Goal: Task Accomplishment & Management: Use online tool/utility

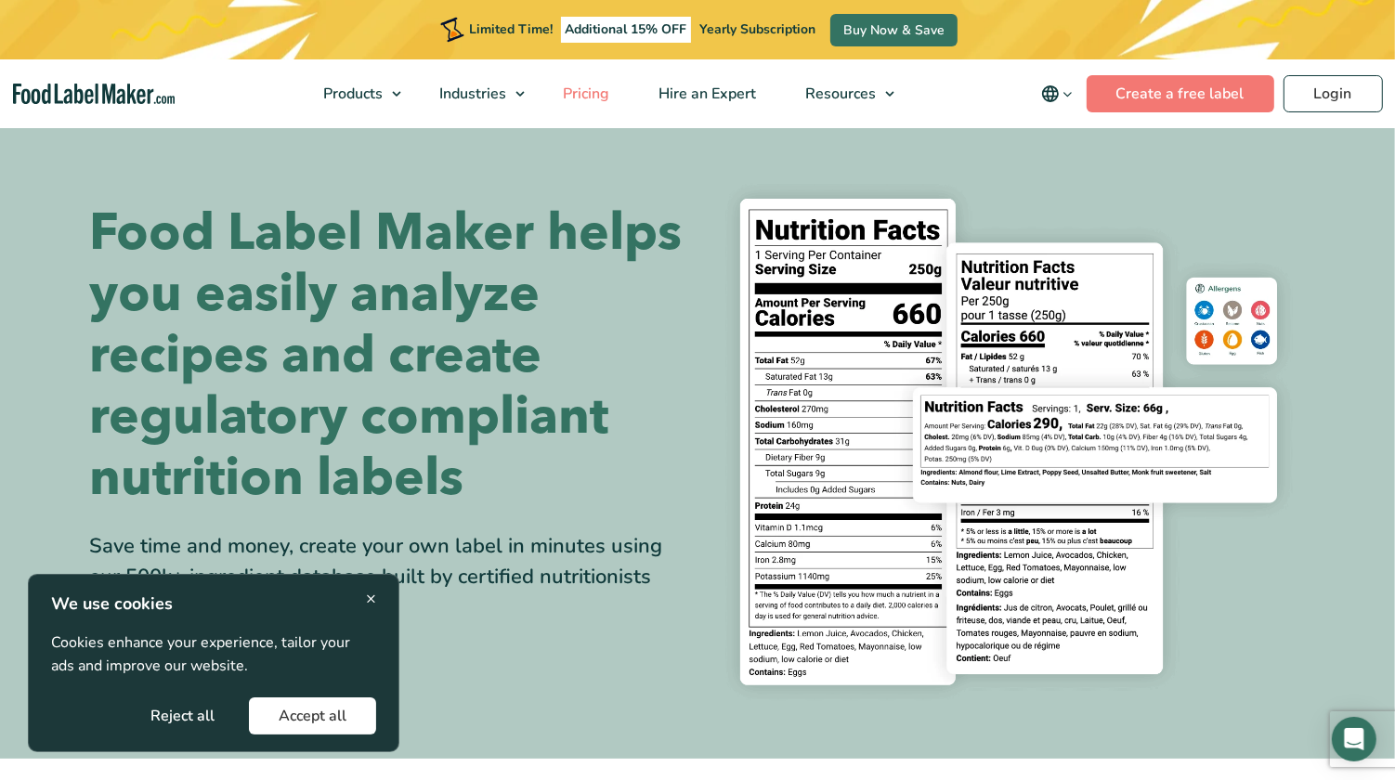
click at [586, 90] on span "Pricing" at bounding box center [584, 94] width 54 height 20
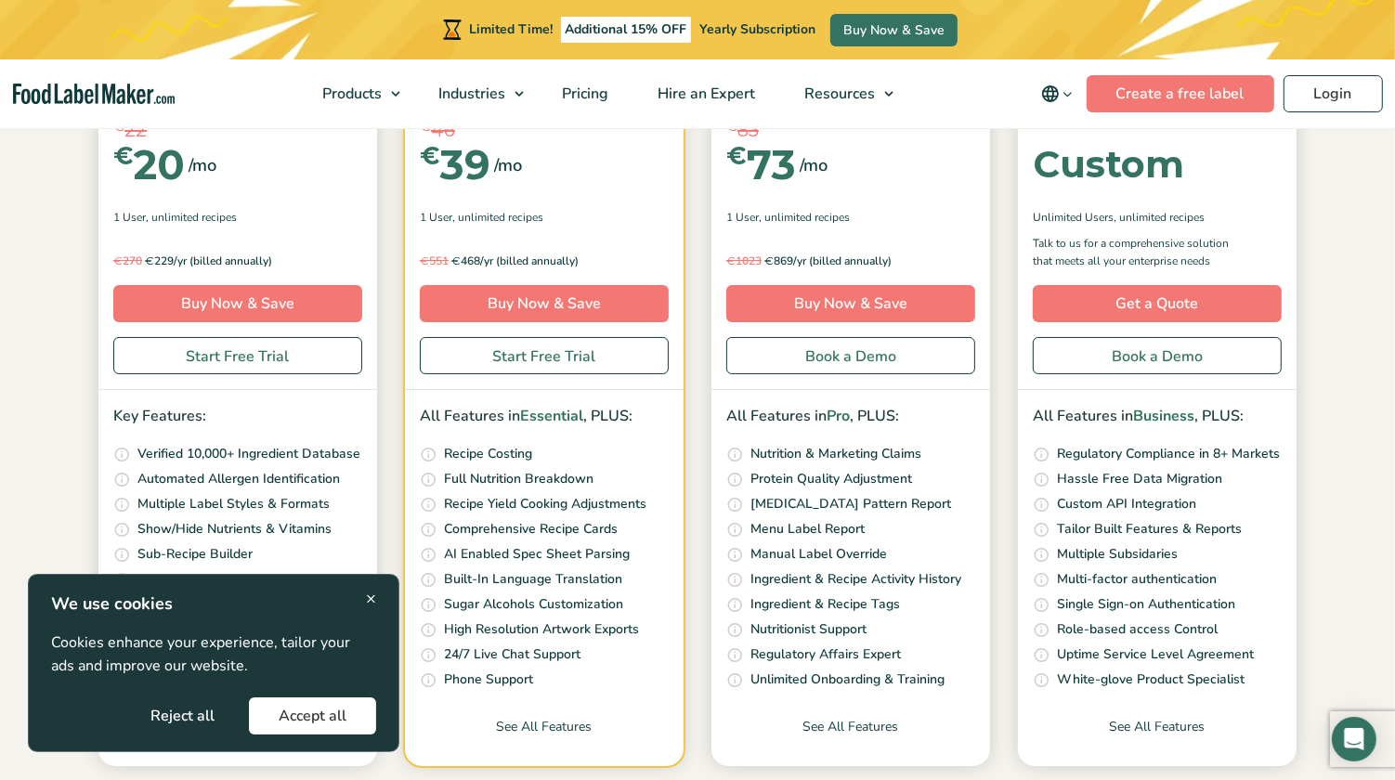
scroll to position [393, 0]
click at [191, 354] on link "Start Free Trial" at bounding box center [237, 354] width 249 height 37
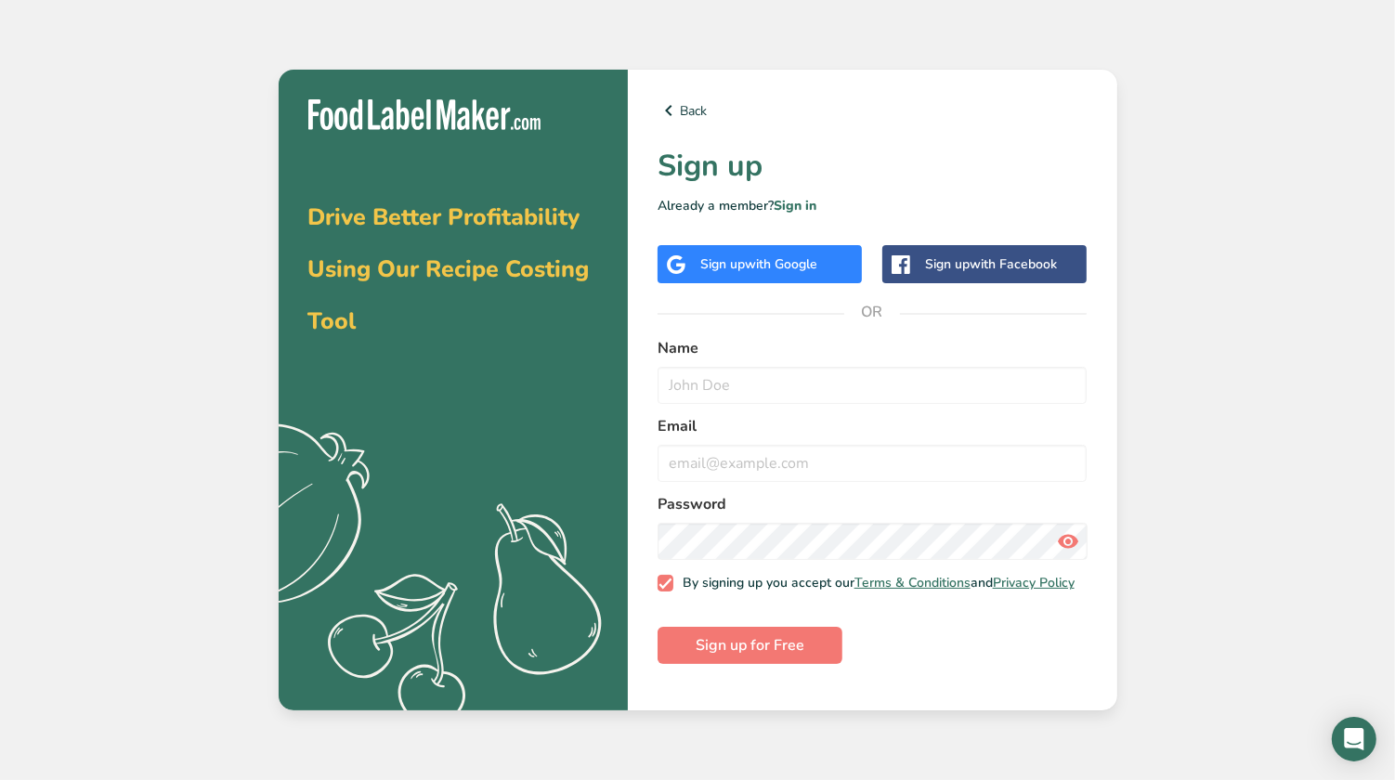
click at [754, 263] on span "with Google" at bounding box center [781, 264] width 72 height 18
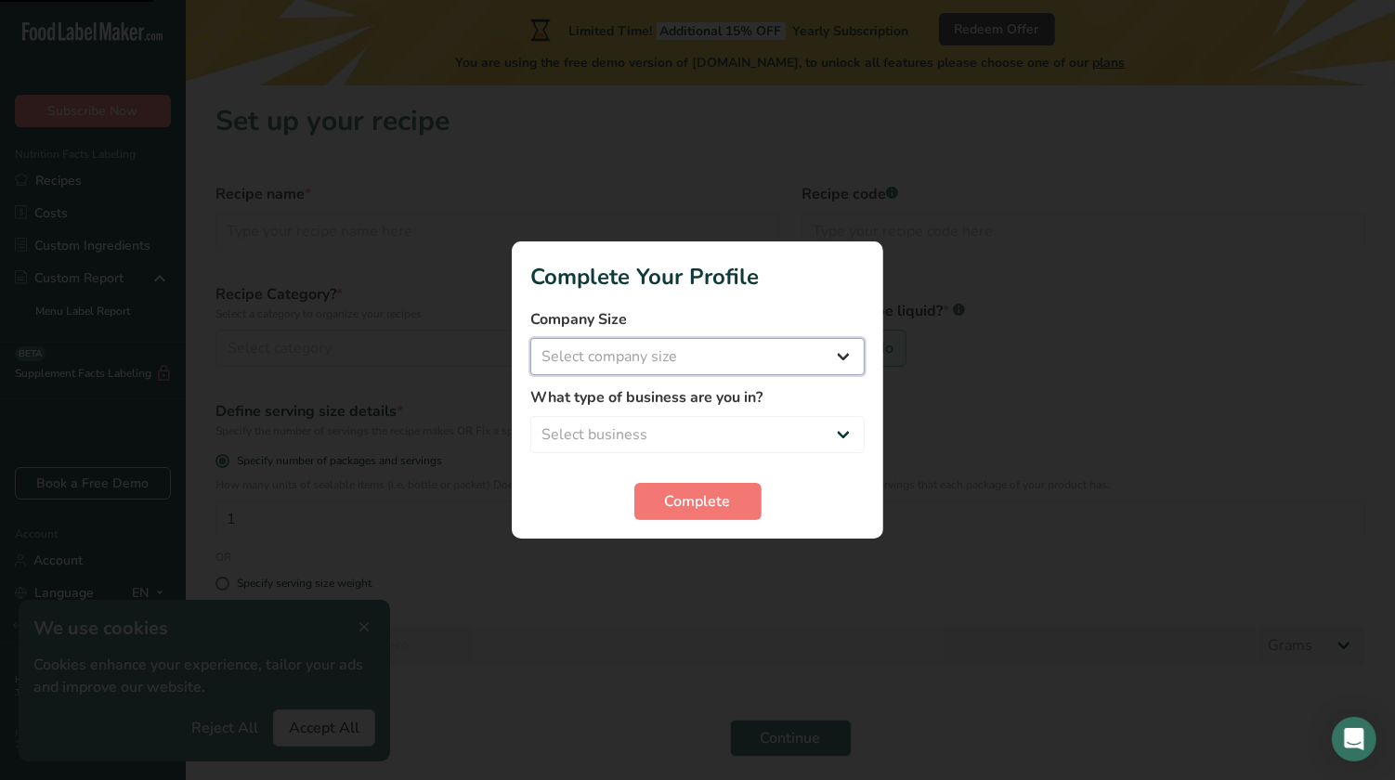
click at [750, 355] on select "Select company size Fewer than 10 Employees 10 to 50 Employees 51 to 500 Employ…" at bounding box center [697, 356] width 334 height 37
click at [732, 349] on select "Fewer than 10 Employees 10 to 50 Employees 51 to 500 Employees Over 500 Employe…" at bounding box center [697, 356] width 334 height 37
select select "1"
click at [705, 430] on select "Select business Packaged Food Manufacturer Restaurant & Cafe Bakery Meal Plans …" at bounding box center [697, 434] width 334 height 37
select select "4"
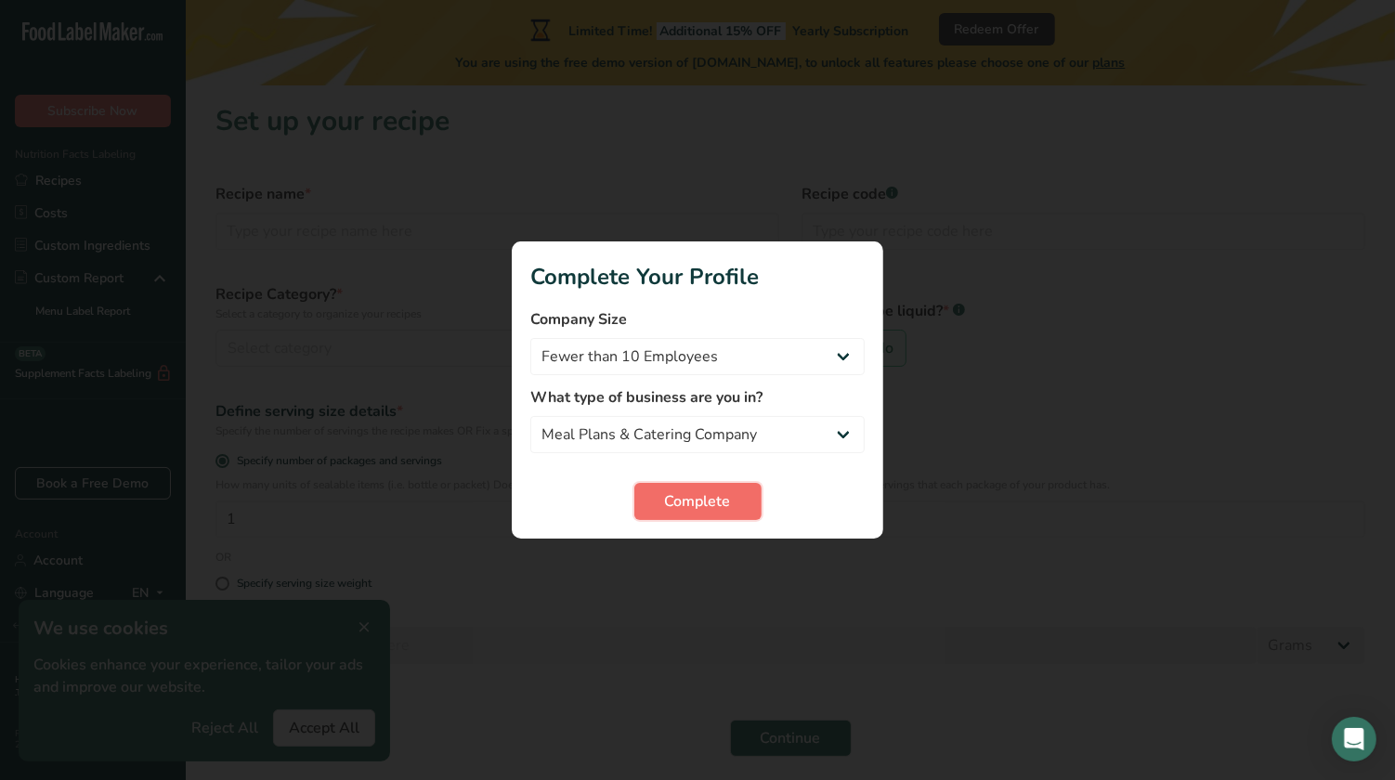
click at [691, 507] on span "Complete" at bounding box center [698, 501] width 66 height 22
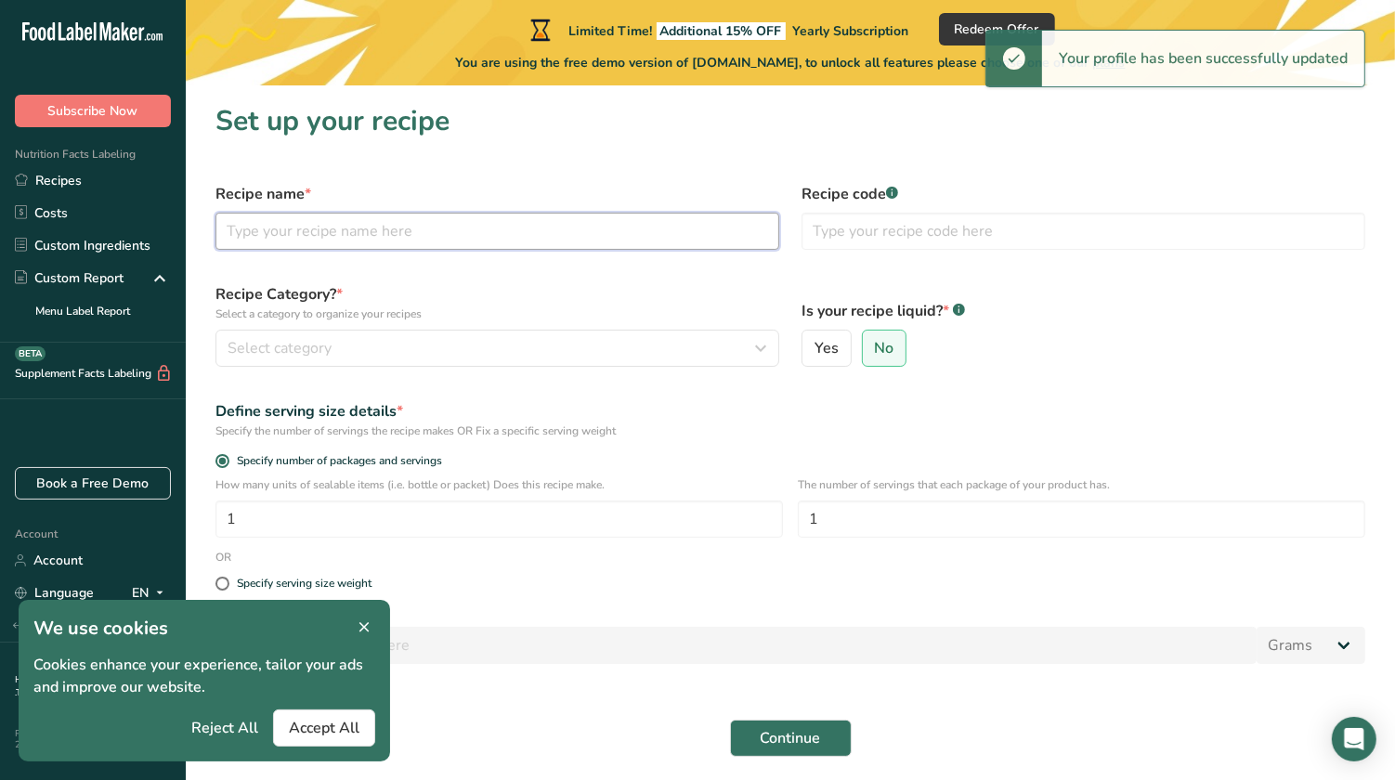
click at [371, 228] on input "text" at bounding box center [498, 231] width 564 height 37
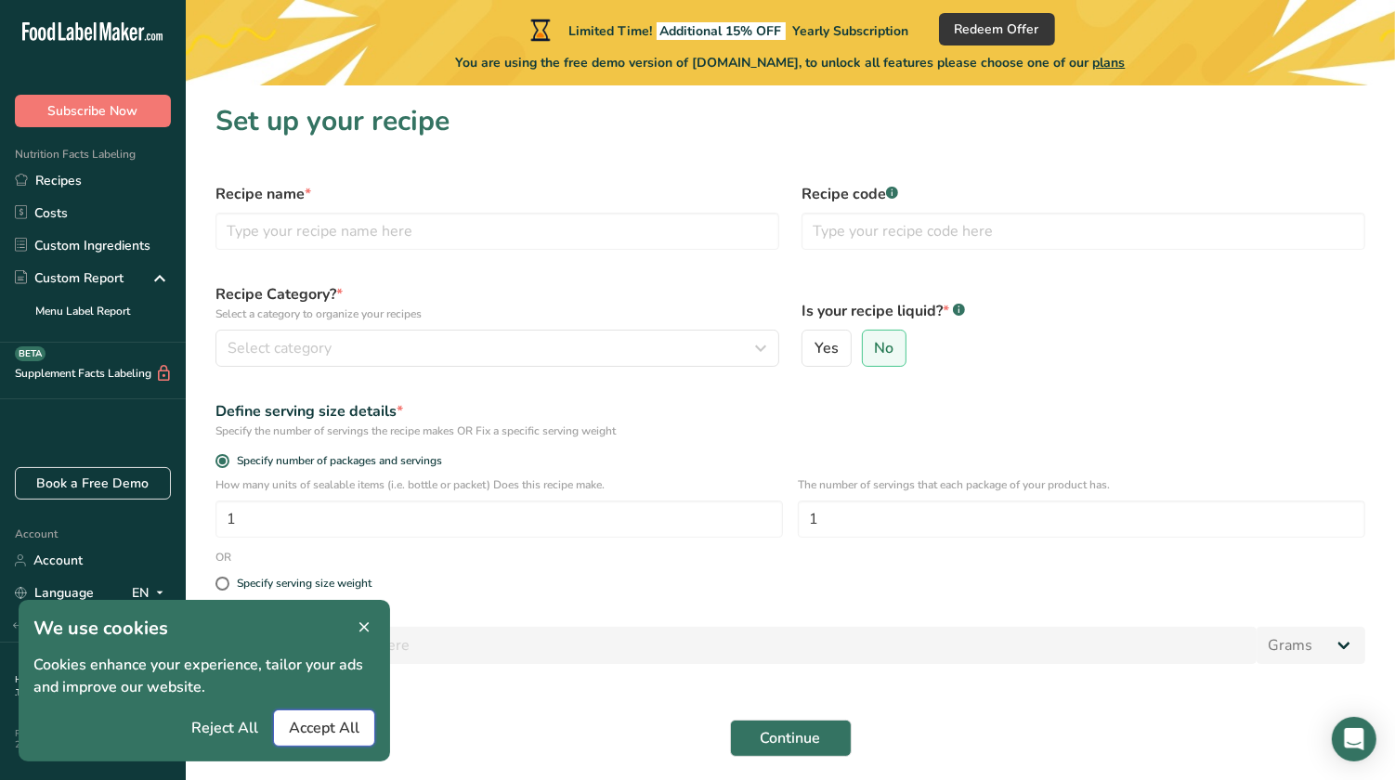
click at [294, 727] on span "Accept All" at bounding box center [324, 728] width 71 height 22
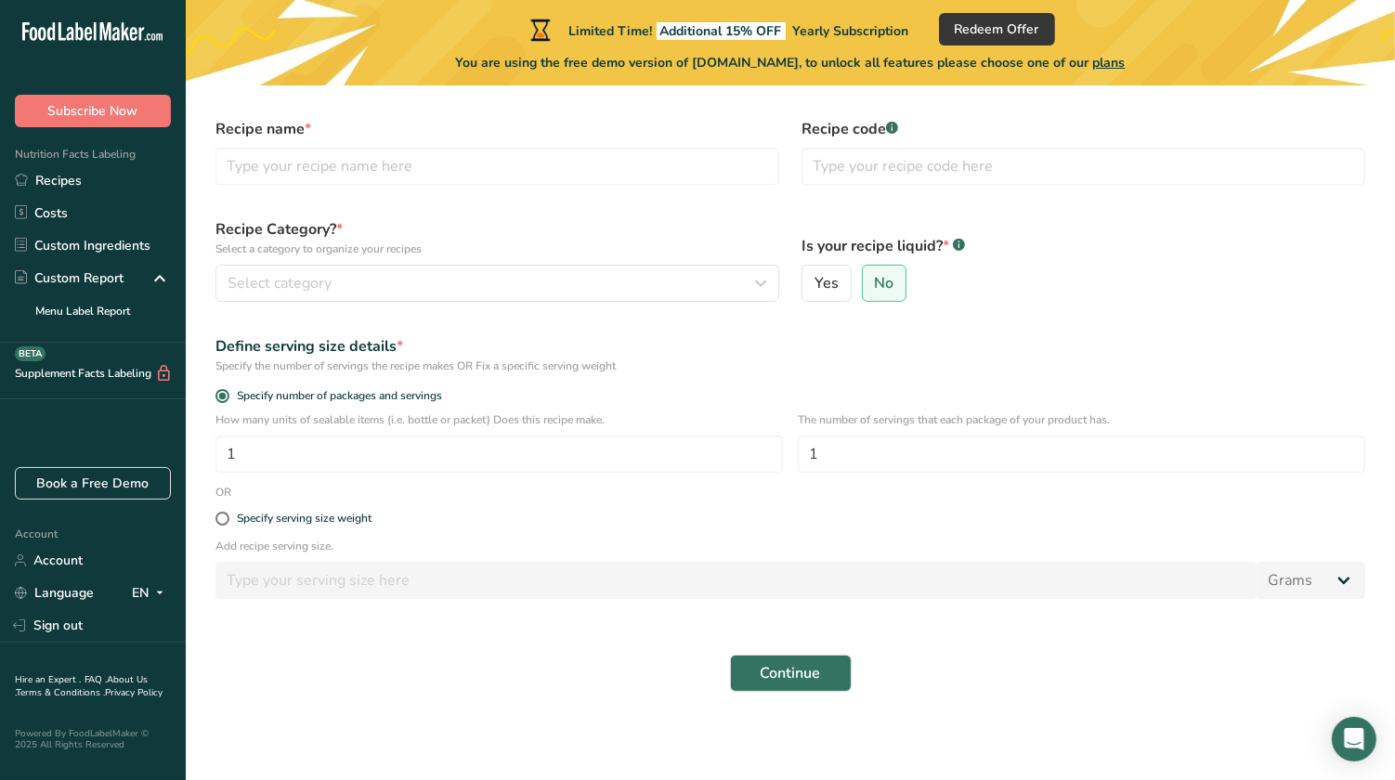
scroll to position [66, 0]
click at [309, 519] on div "Specify serving size weight" at bounding box center [304, 518] width 135 height 14
click at [228, 519] on input "Specify serving size weight" at bounding box center [222, 518] width 12 height 12
radio input "true"
radio input "false"
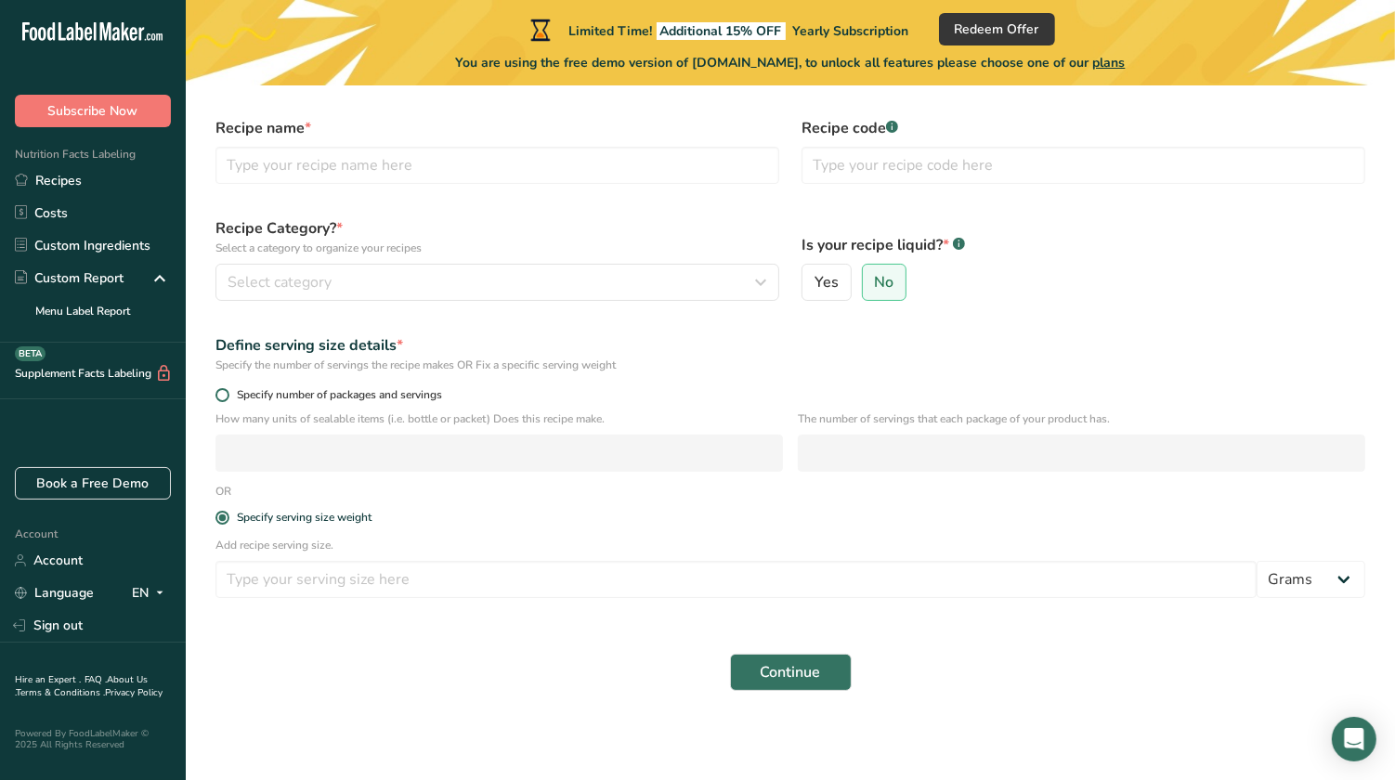
click at [256, 401] on span "Specify number of packages and servings" at bounding box center [335, 395] width 213 height 14
click at [228, 401] on input "Specify number of packages and servings" at bounding box center [222, 395] width 12 height 12
radio input "true"
radio input "false"
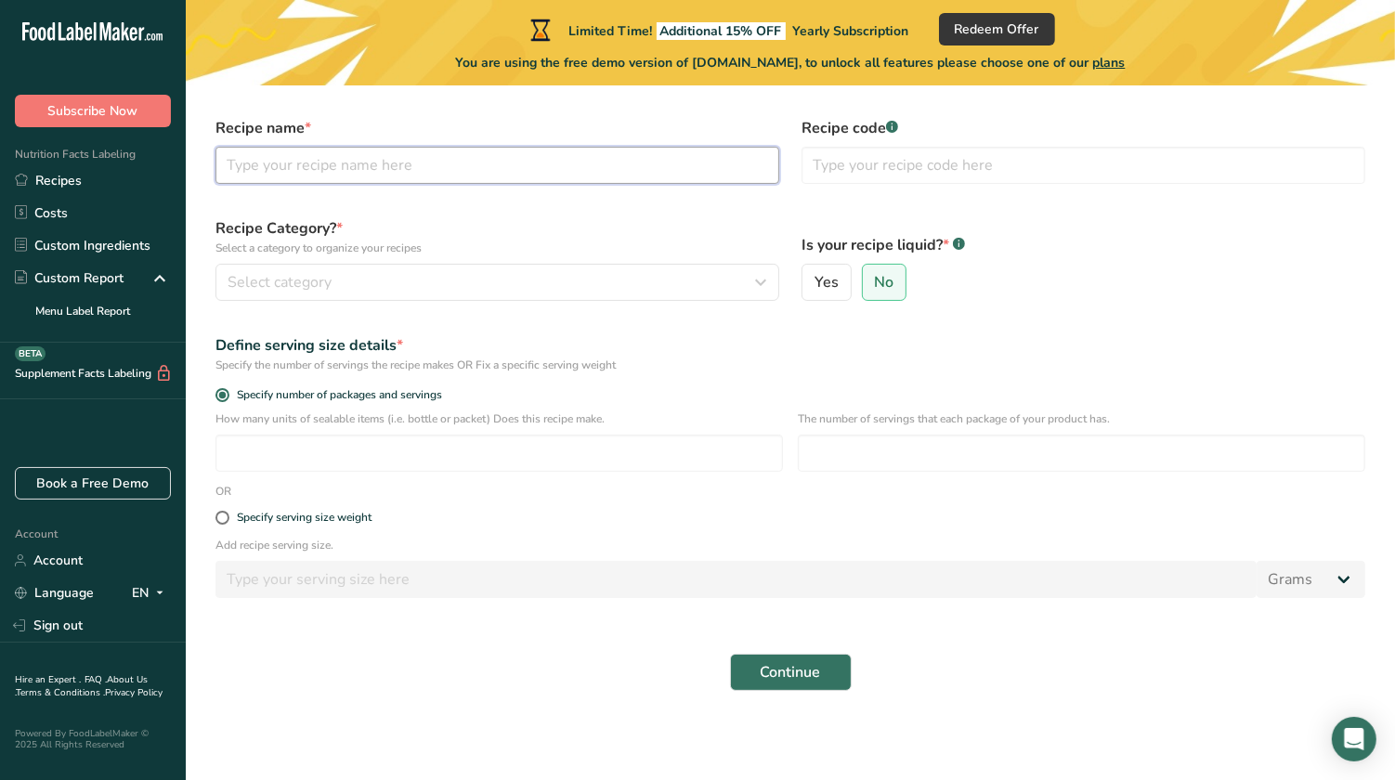
click at [269, 168] on input "text" at bounding box center [498, 165] width 564 height 37
paste input "Chicken satay salad with crisp greens and sesame cucumber (gf)"
type input "Chicken satay salad with crisp greens and sesame cucumber (gf)"
click at [888, 168] on input "text" at bounding box center [1084, 165] width 564 height 37
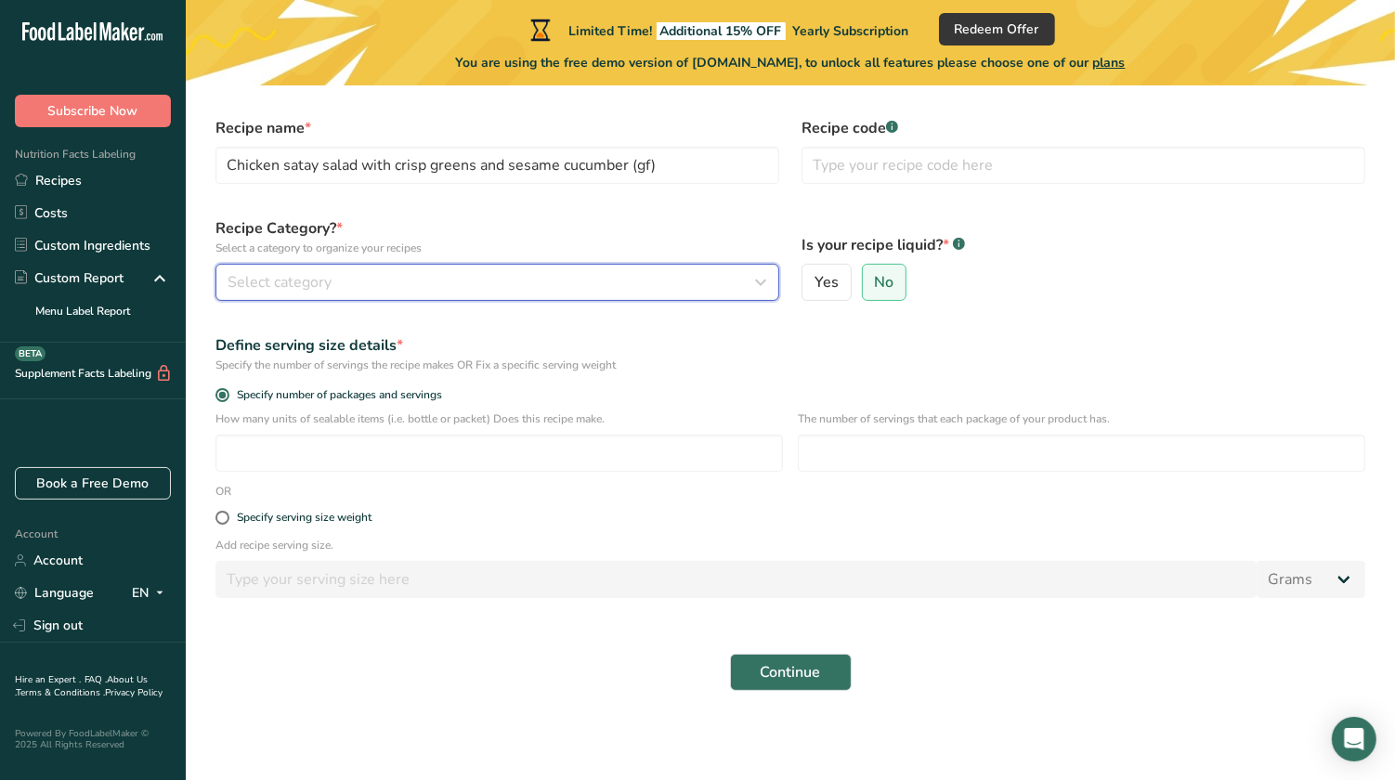
click at [347, 287] on div "Select category" at bounding box center [492, 282] width 529 height 22
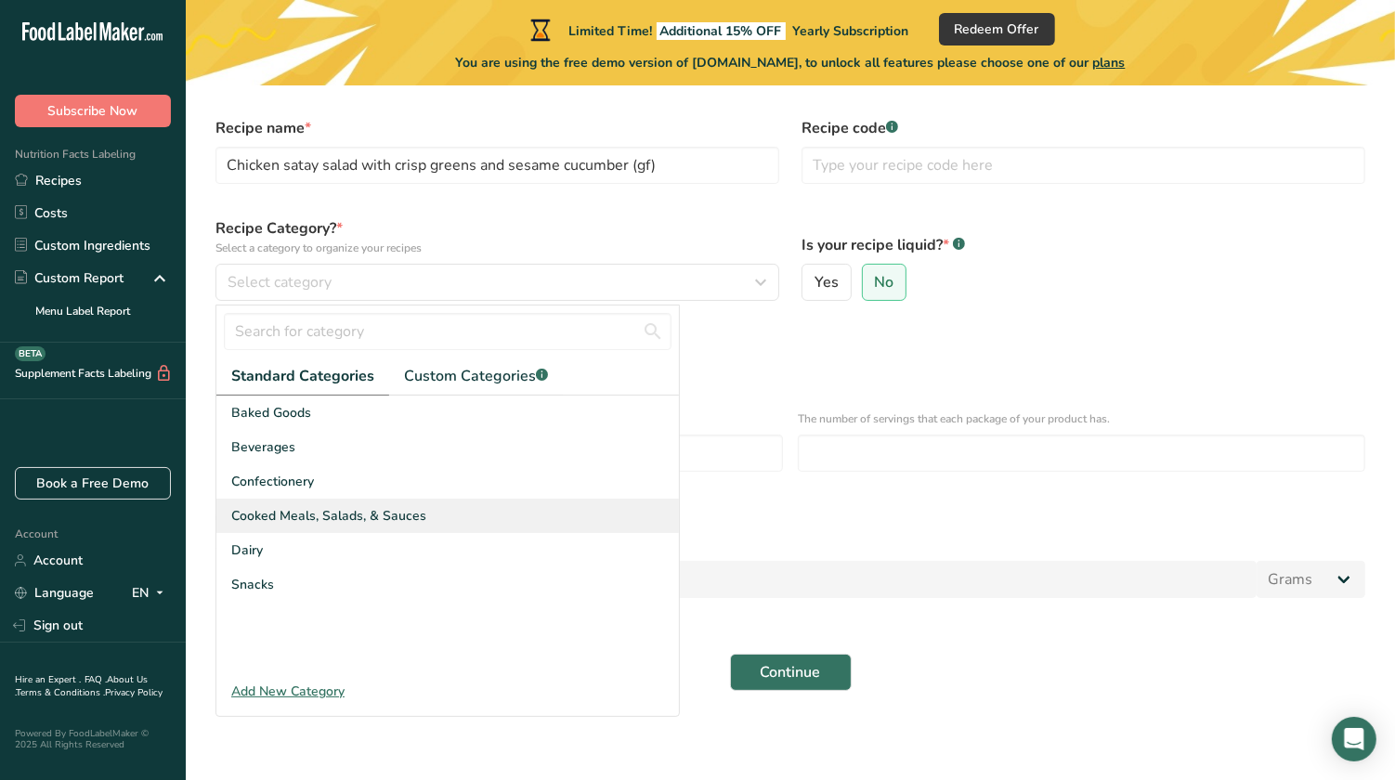
click at [332, 516] on span "Cooked Meals, Salads, & Sauces" at bounding box center [328, 516] width 195 height 20
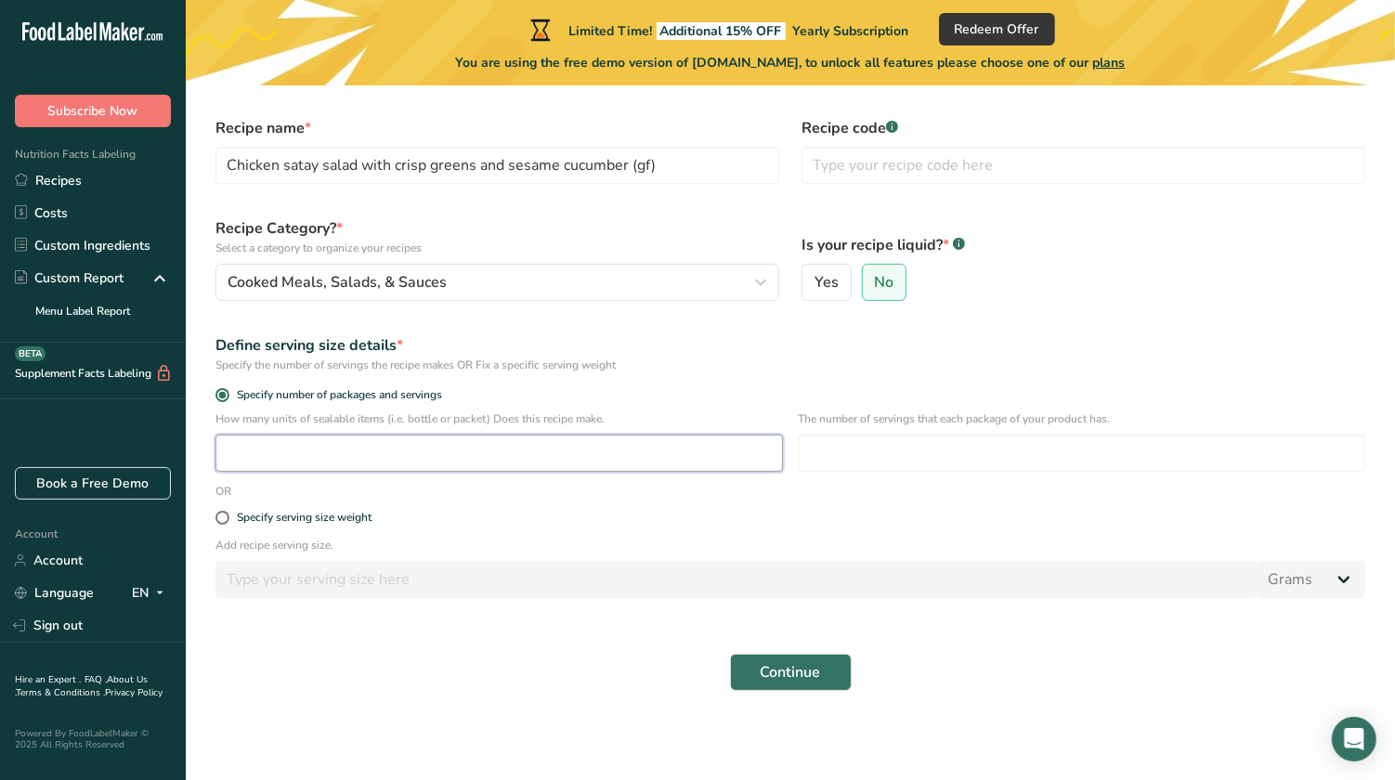
click at [313, 452] on input "number" at bounding box center [500, 453] width 568 height 37
type input "1"
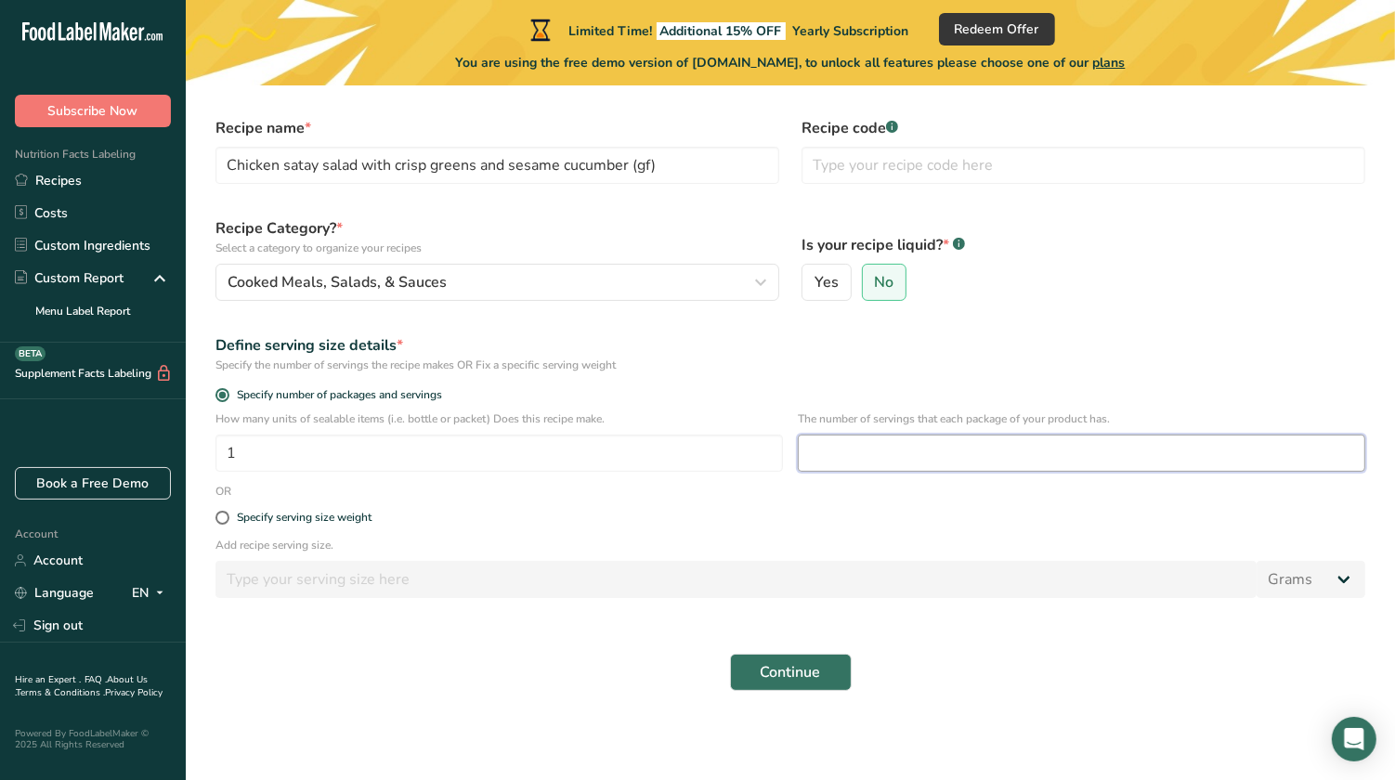
click at [903, 462] on input "number" at bounding box center [1082, 453] width 568 height 37
type input "1"
click at [793, 675] on span "Continue" at bounding box center [791, 672] width 60 height 22
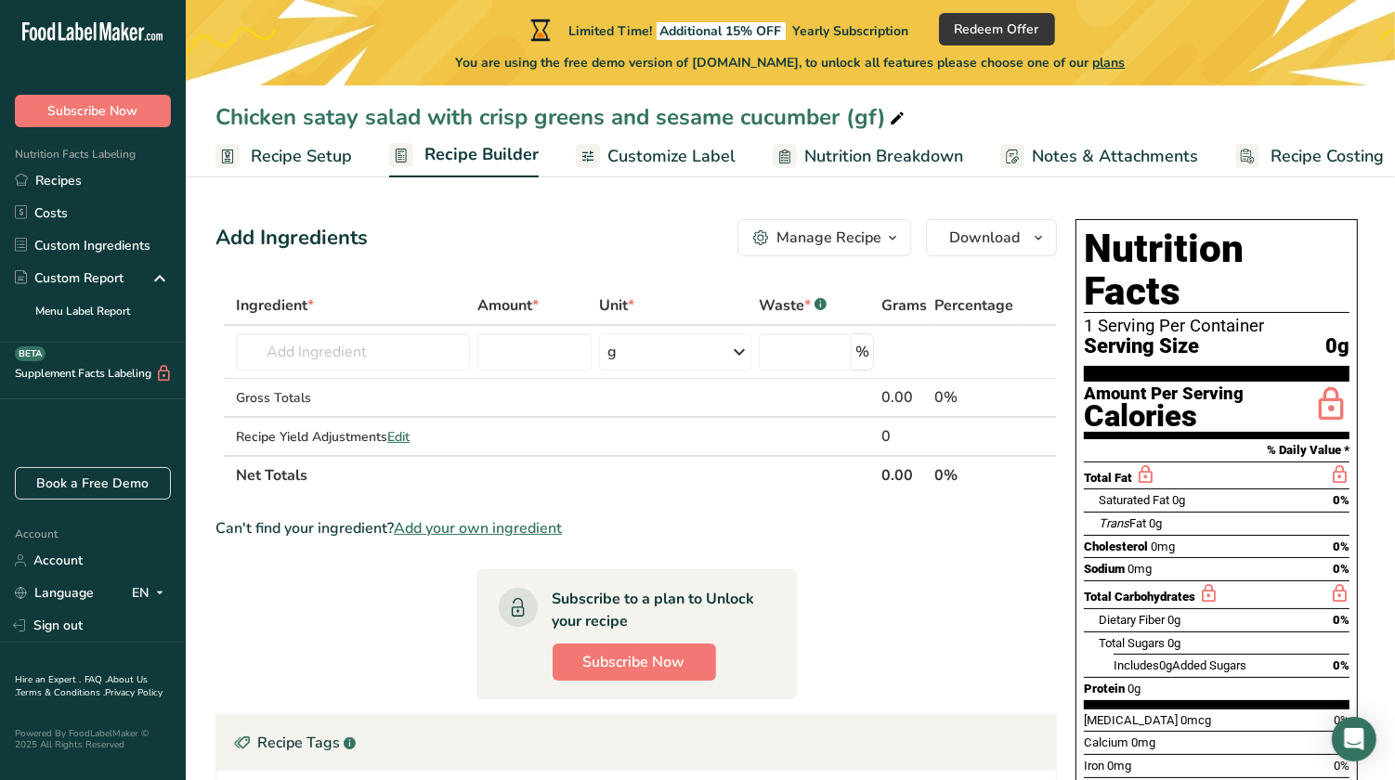
click at [855, 239] on div "Manage Recipe" at bounding box center [829, 238] width 105 height 22
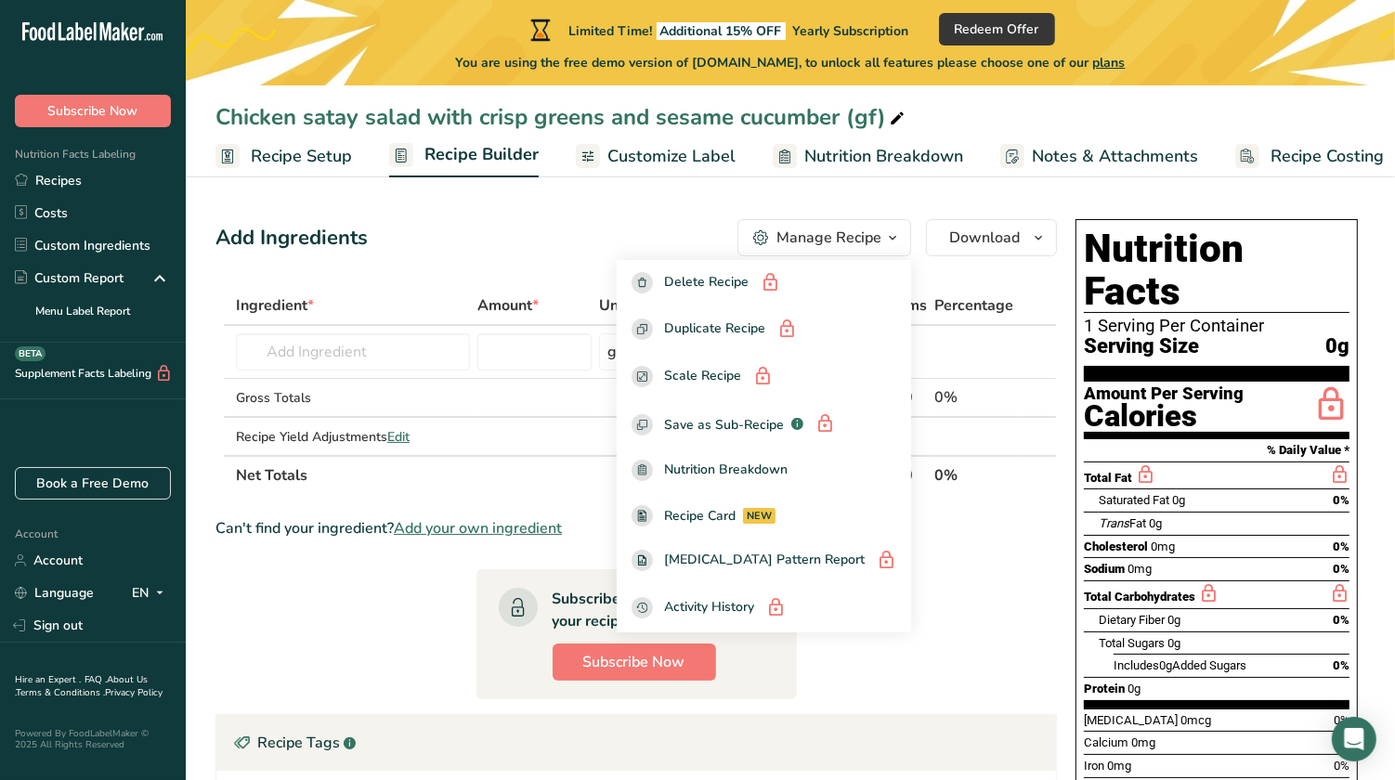
click at [855, 239] on div "Manage Recipe" at bounding box center [829, 238] width 105 height 22
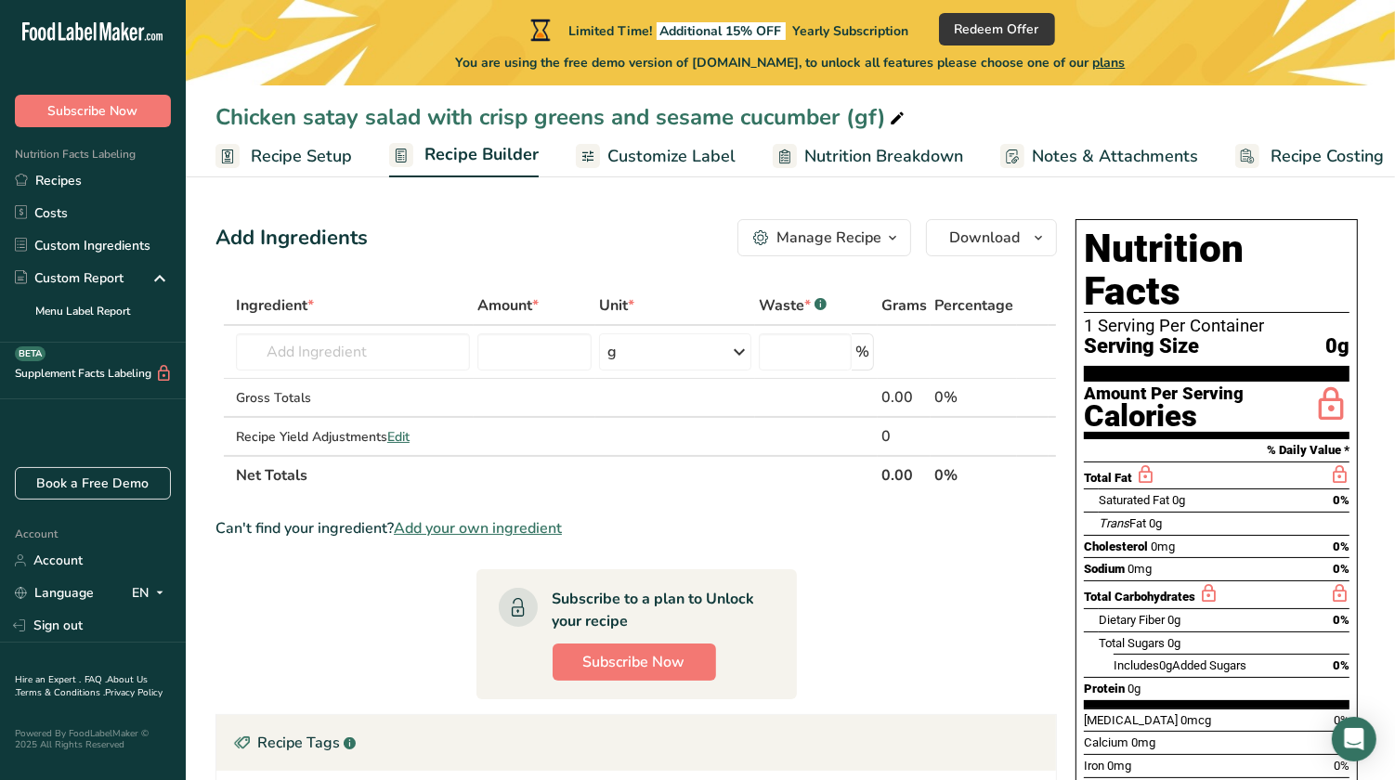
click at [855, 239] on div "Manage Recipe" at bounding box center [829, 238] width 105 height 22
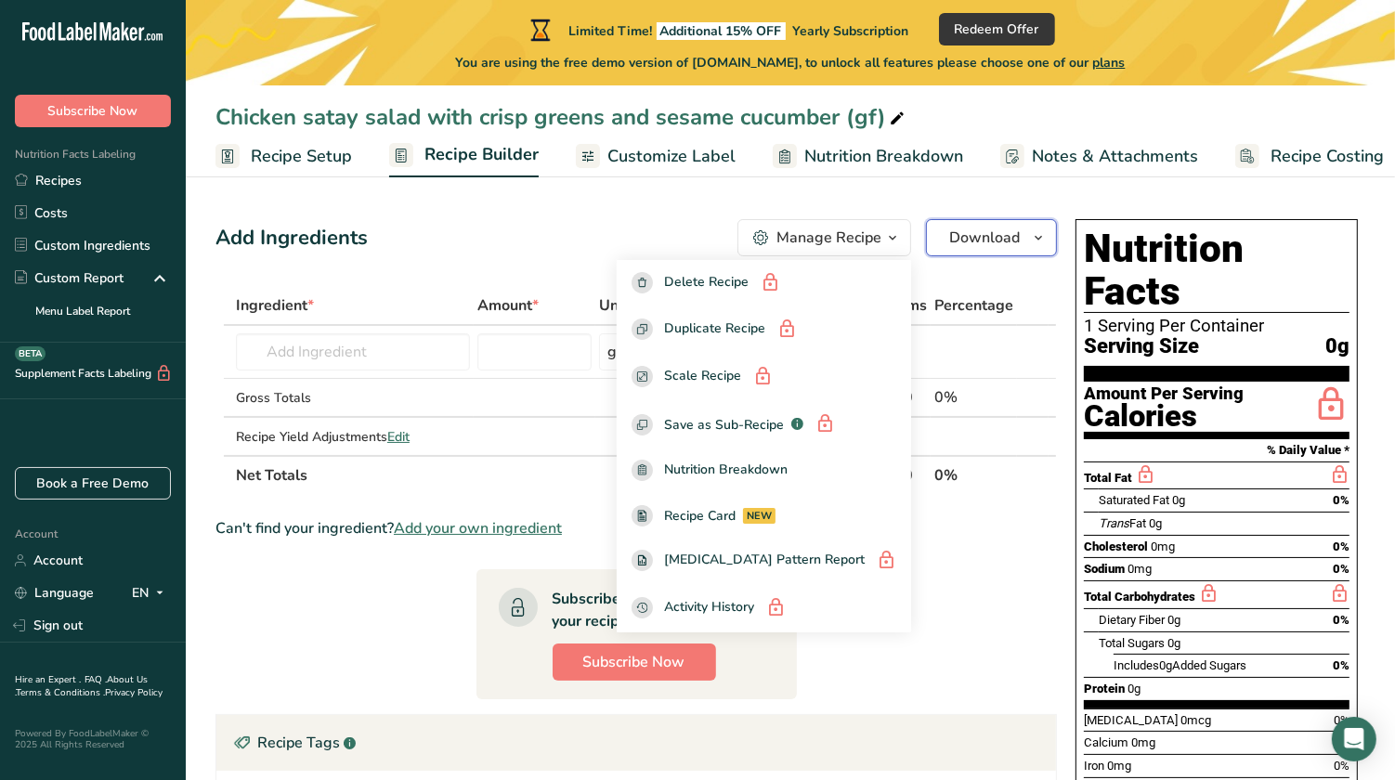
click at [977, 240] on span "Download" at bounding box center [984, 238] width 71 height 22
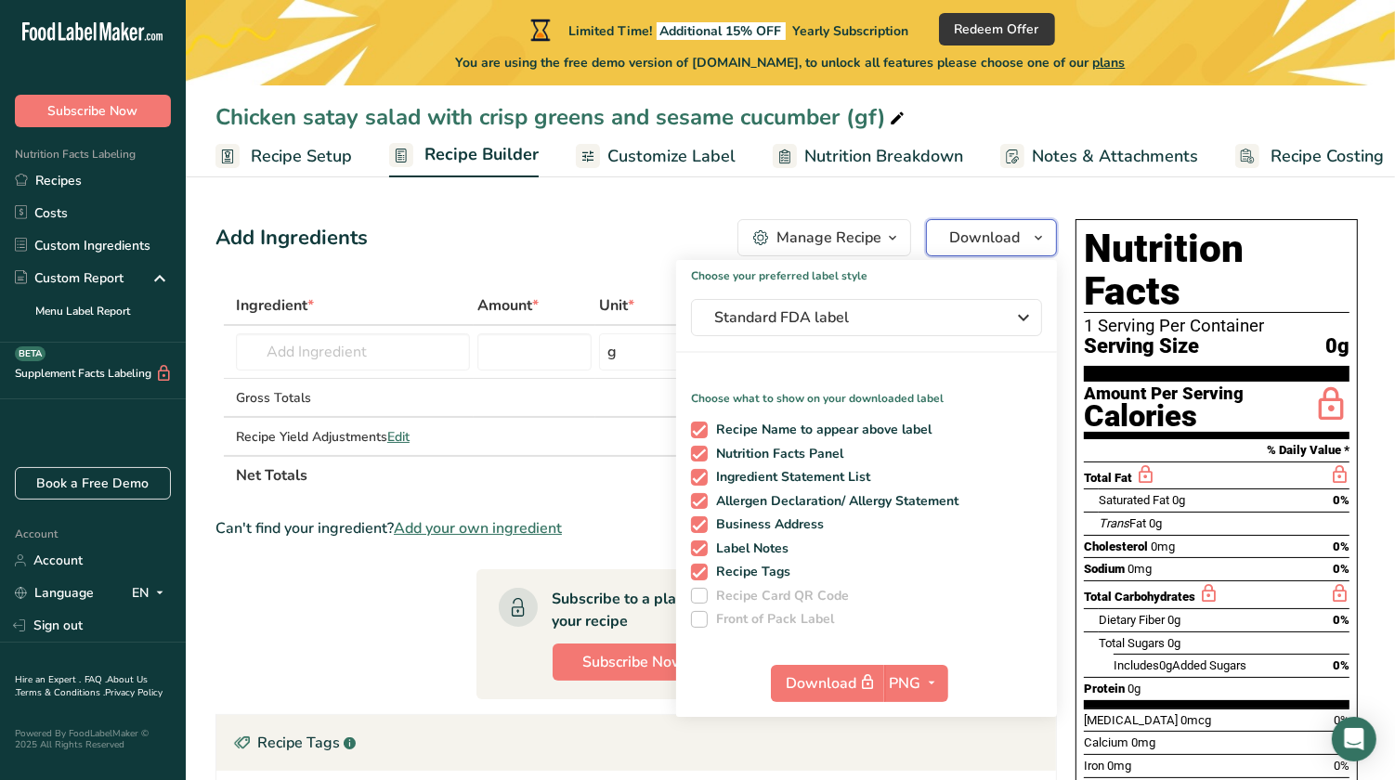
click at [977, 240] on span "Download" at bounding box center [984, 238] width 71 height 22
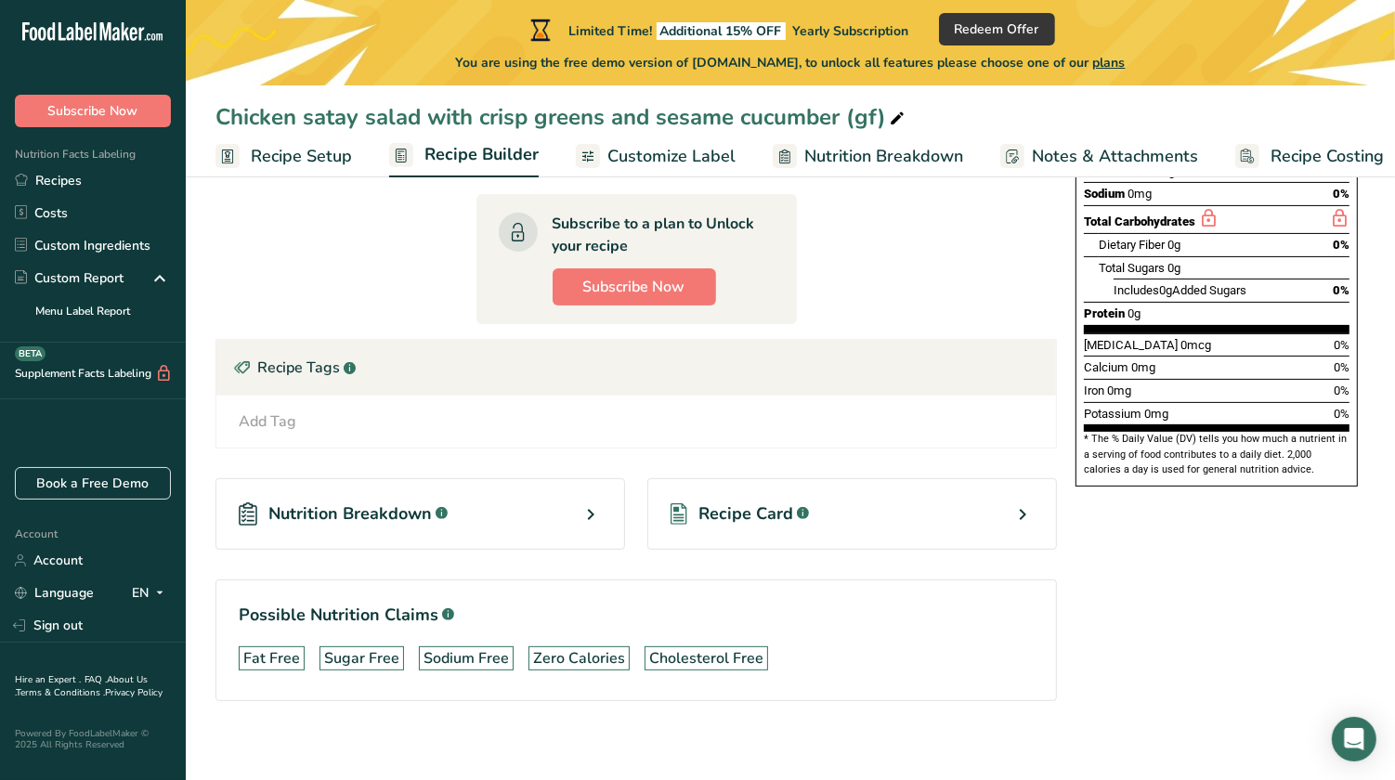
scroll to position [379, 0]
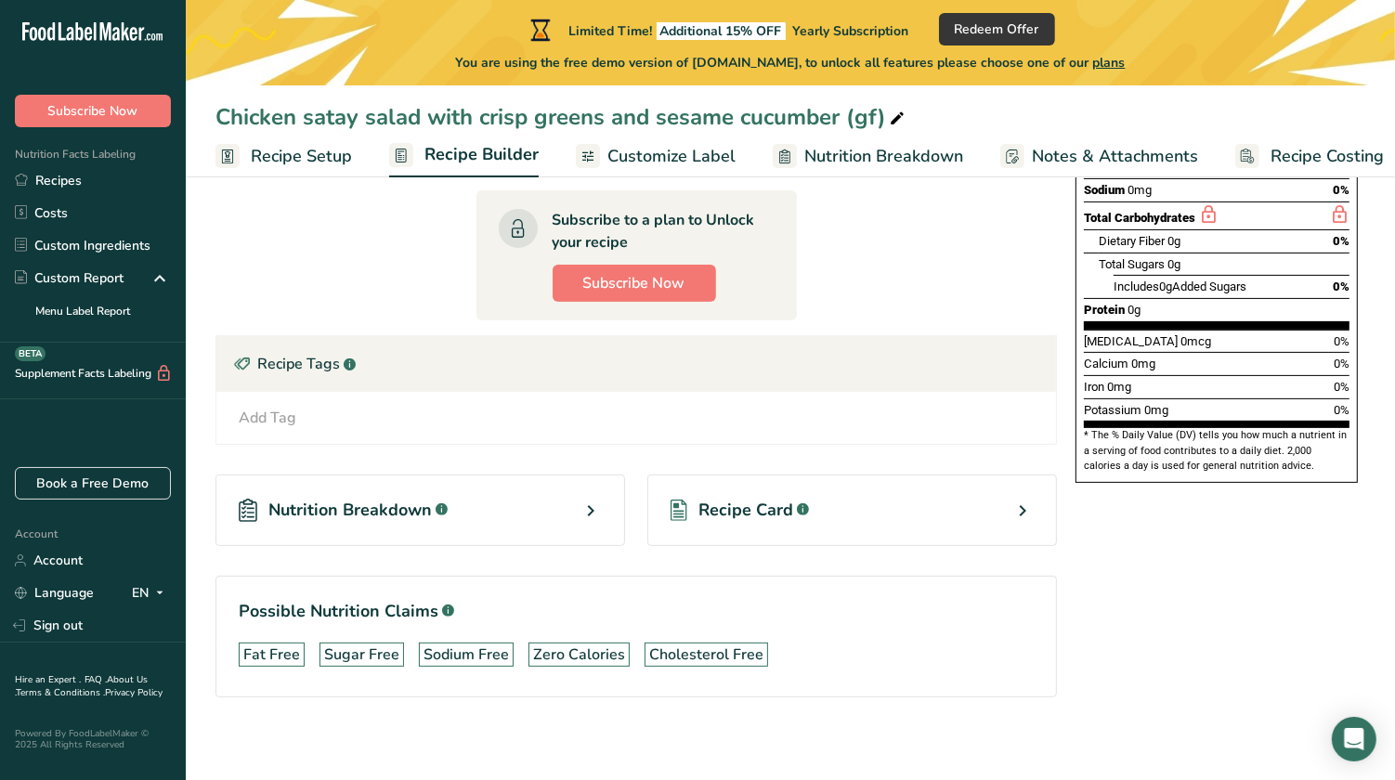
click at [884, 514] on div "Recipe Card .a-a{fill:#347362;}.b-a{fill:#fff;}" at bounding box center [852, 511] width 410 height 72
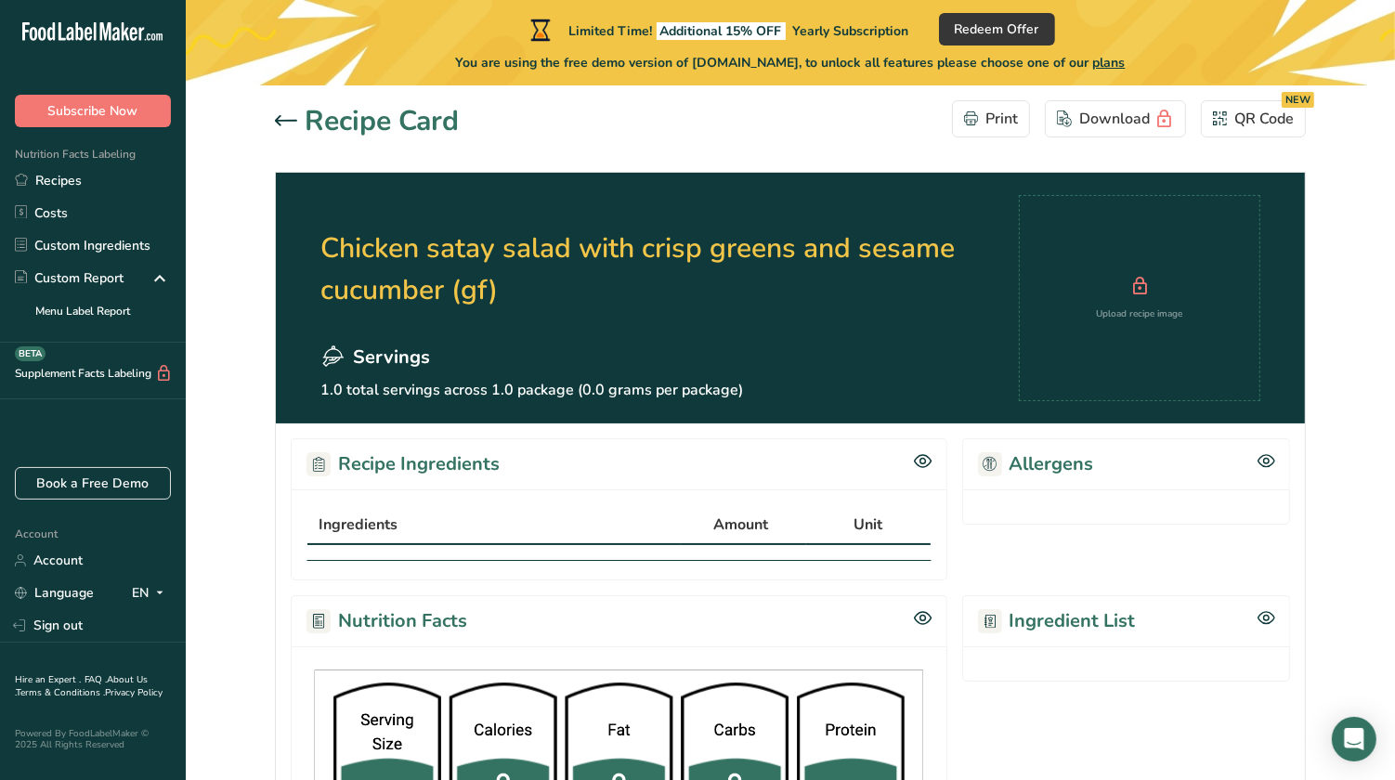
click at [282, 113] on div at bounding box center [290, 122] width 30 height 22
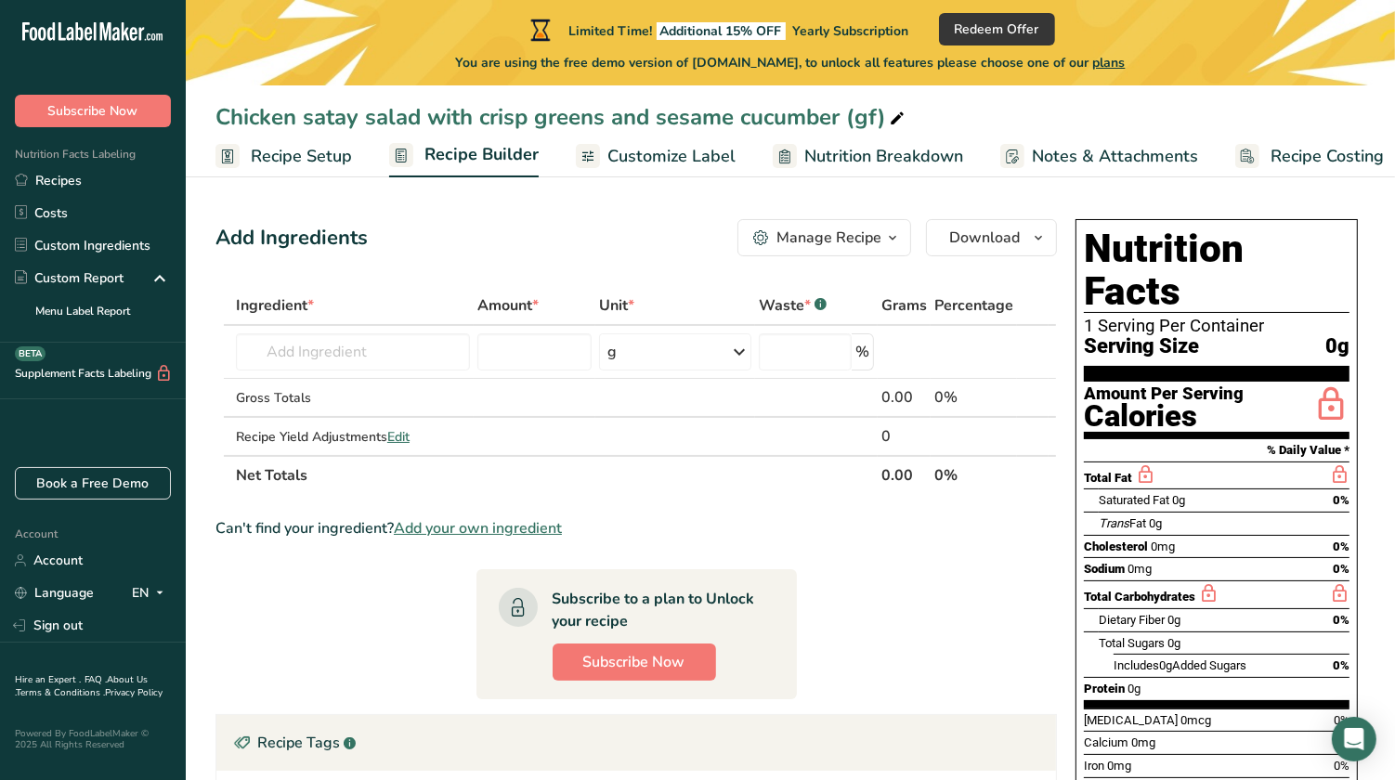
click at [620, 176] on link "Customize Label" at bounding box center [656, 157] width 160 height 42
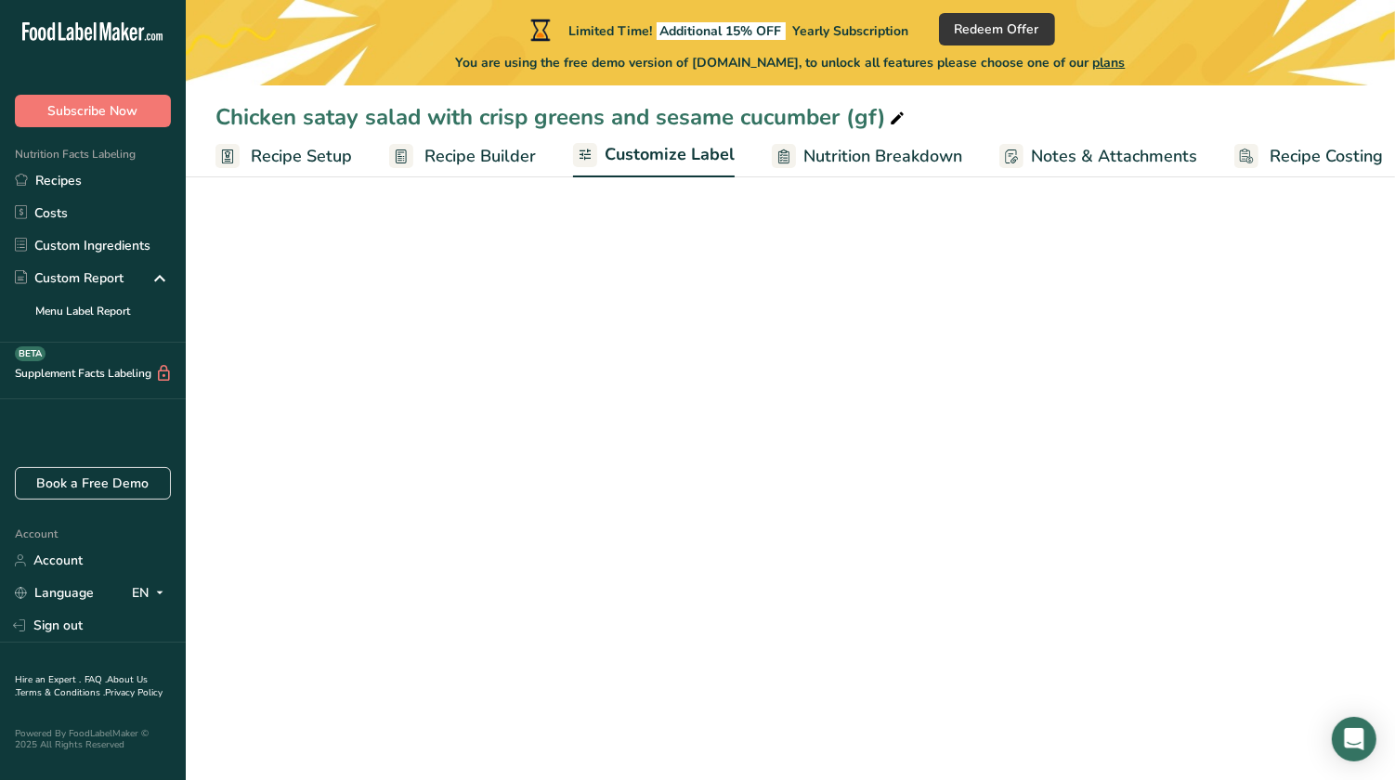
scroll to position [0, 17]
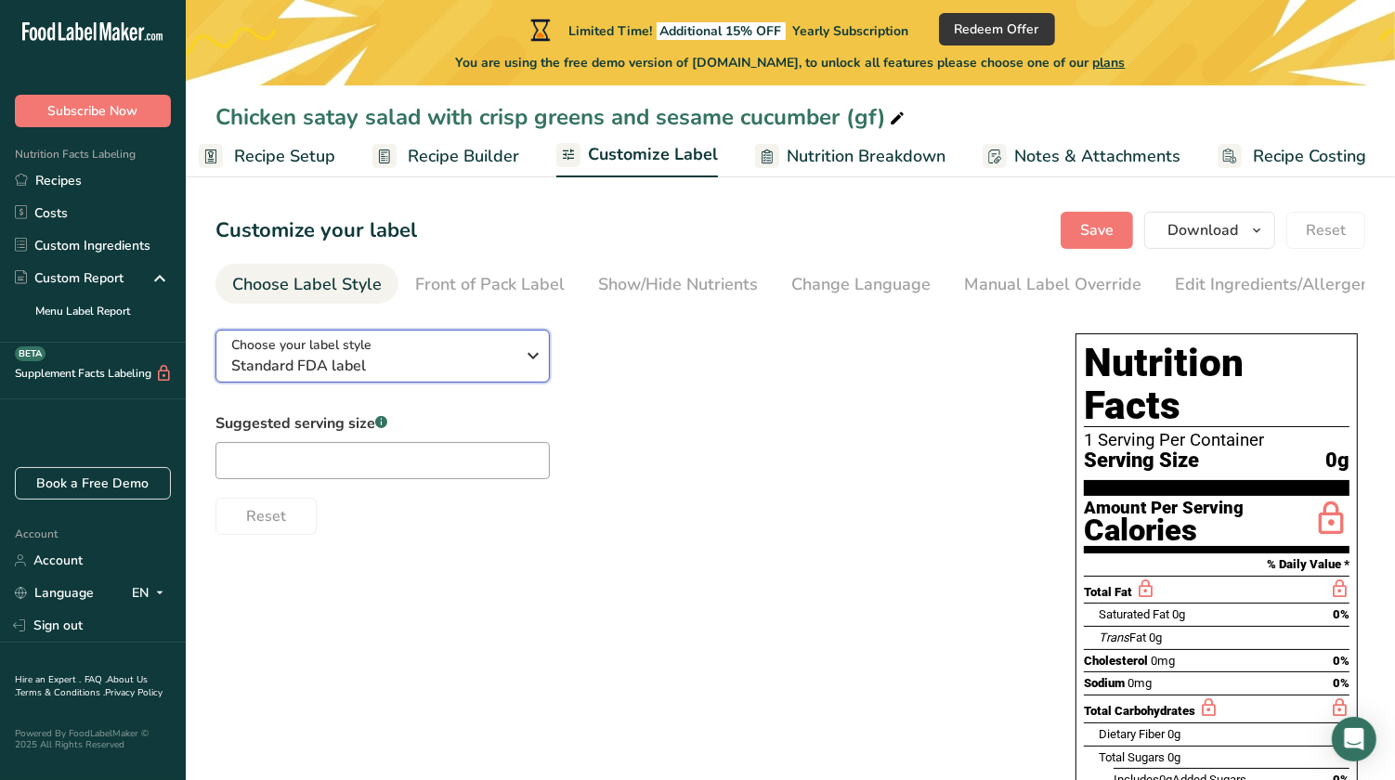
click at [514, 358] on div "Choose your label style Standard FDA label" at bounding box center [372, 356] width 283 height 42
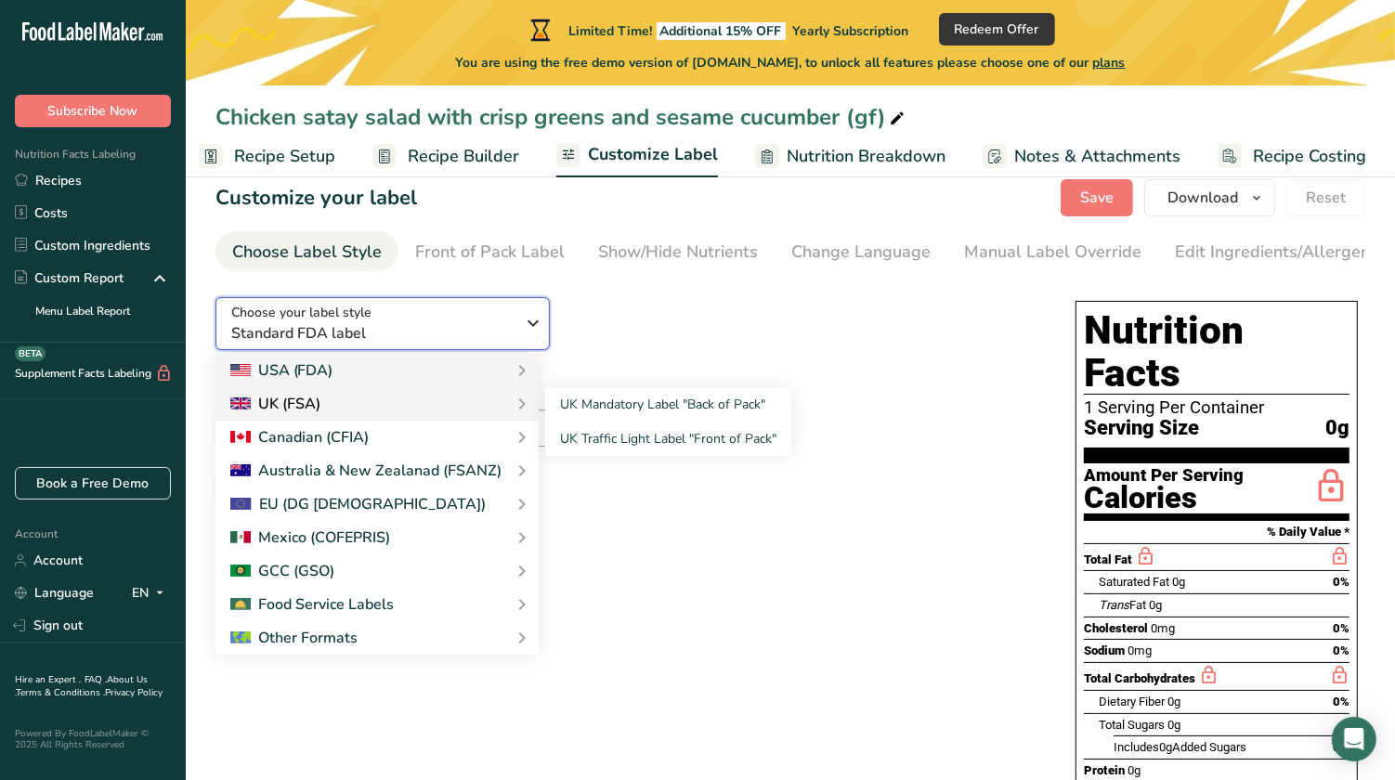
scroll to position [42, 0]
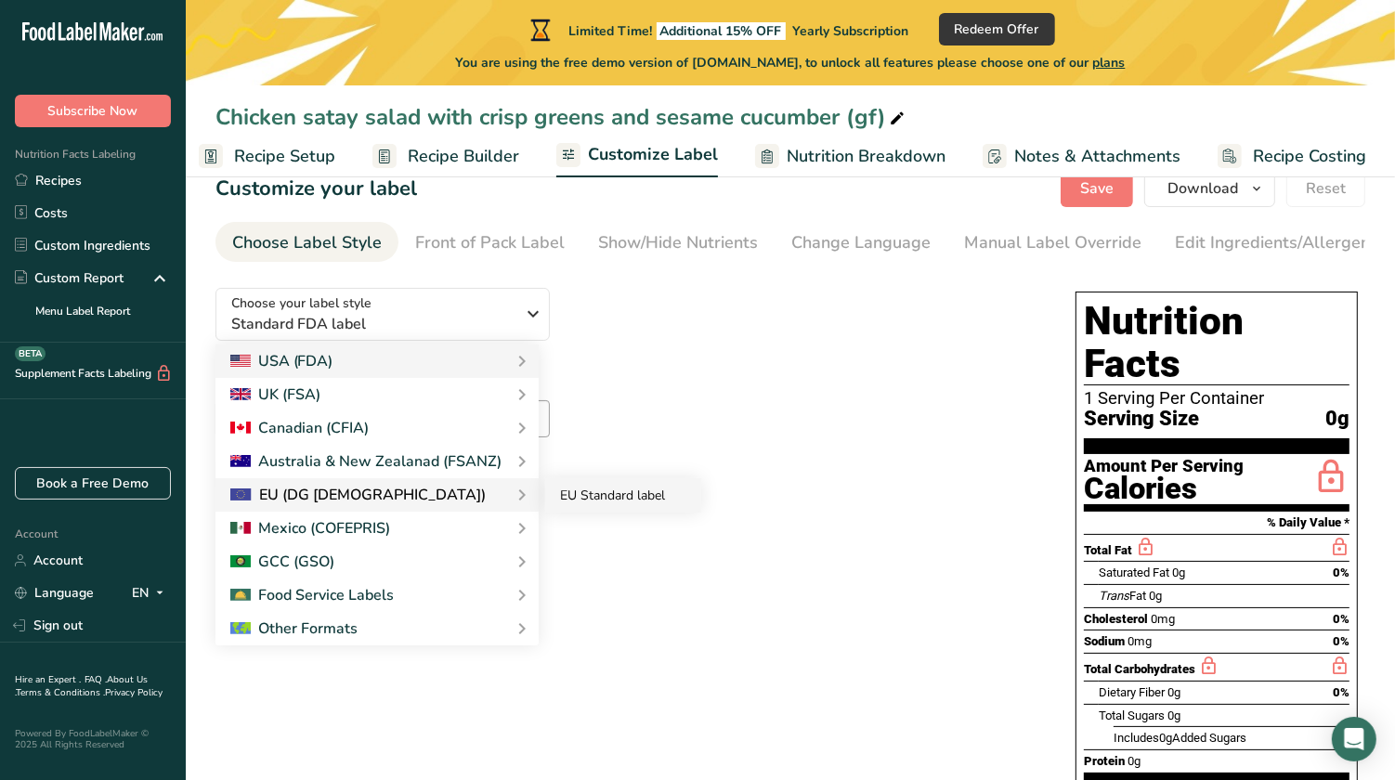
click at [582, 500] on link "EU Standard label" at bounding box center [623, 495] width 156 height 34
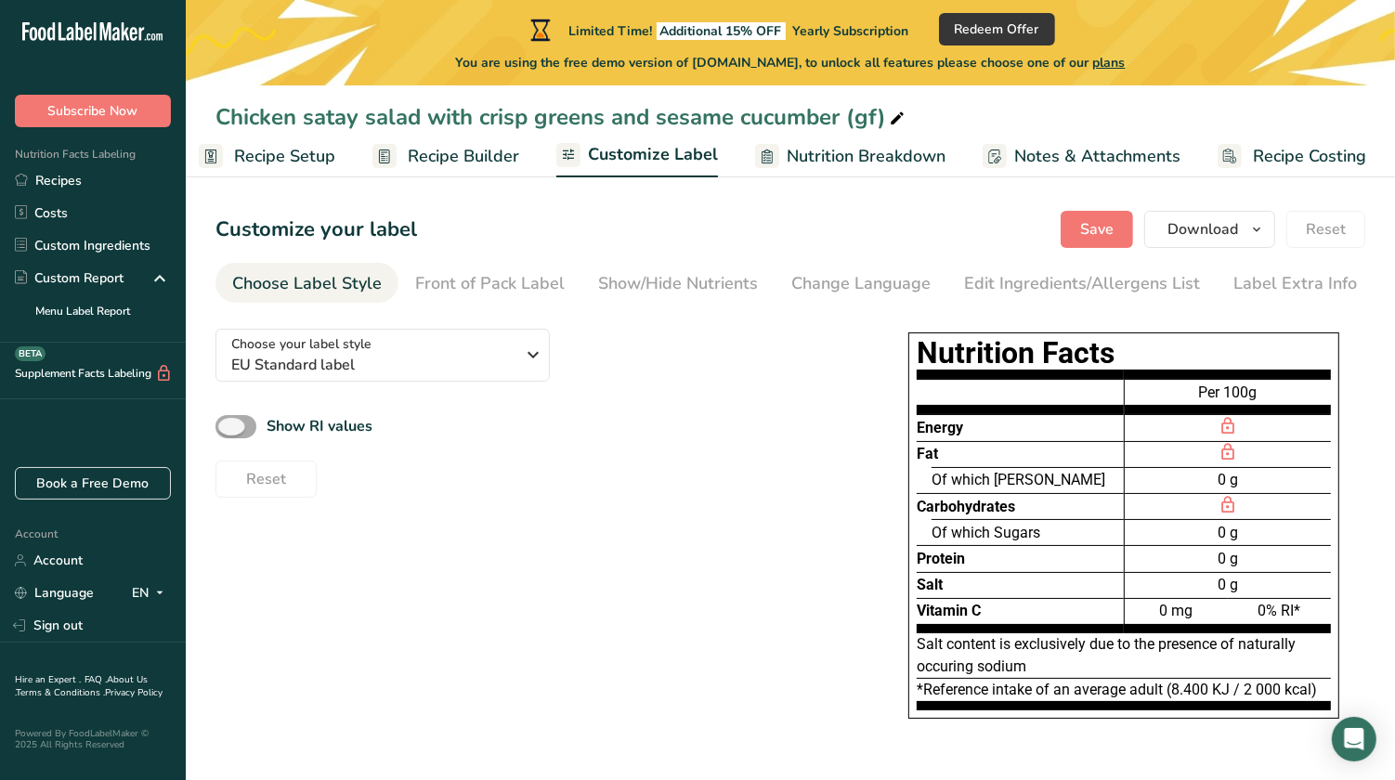
click at [251, 424] on span at bounding box center [236, 426] width 41 height 23
click at [228, 424] on input "Show RI values" at bounding box center [222, 427] width 12 height 12
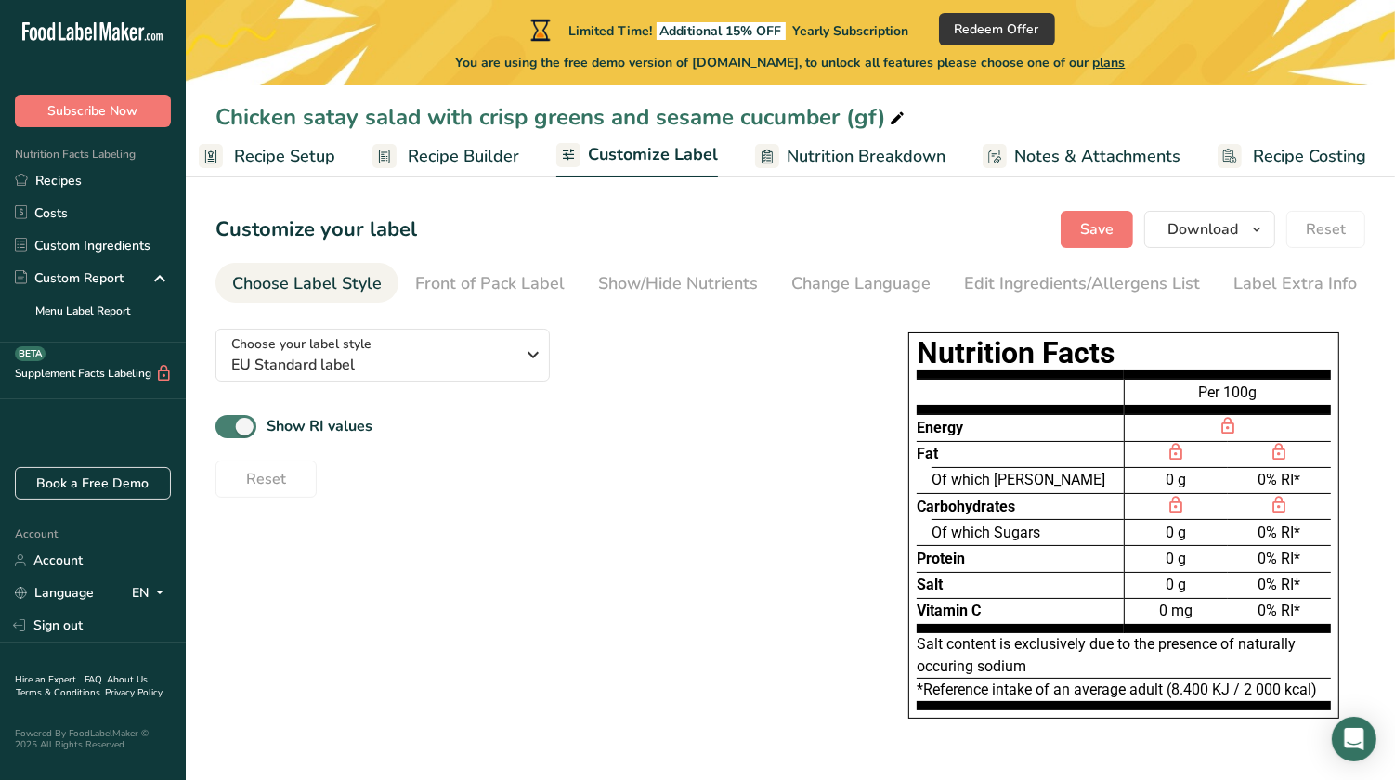
click at [238, 424] on span at bounding box center [236, 426] width 41 height 23
click at [228, 424] on input "Show RI values" at bounding box center [222, 427] width 12 height 12
checkbox input "false"
